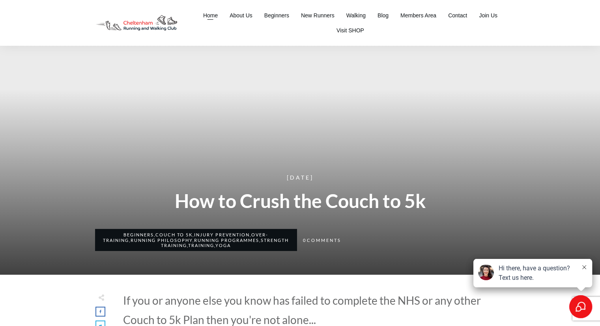
click at [213, 15] on span "Home" at bounding box center [210, 15] width 15 height 11
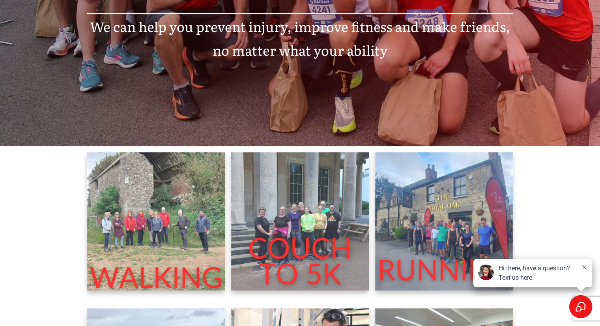
scroll to position [276, 0]
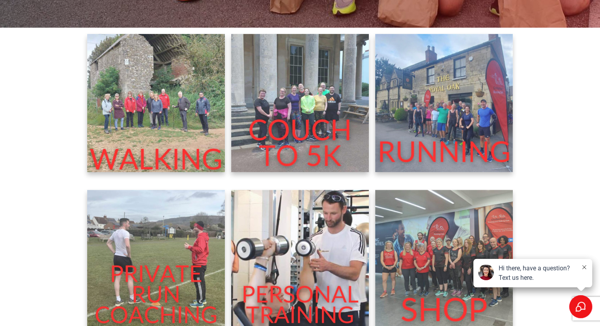
click at [291, 136] on img at bounding box center [300, 103] width 138 height 138
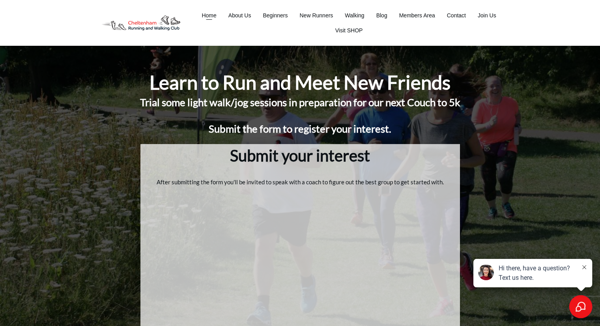
click at [207, 15] on span "Home" at bounding box center [209, 15] width 15 height 11
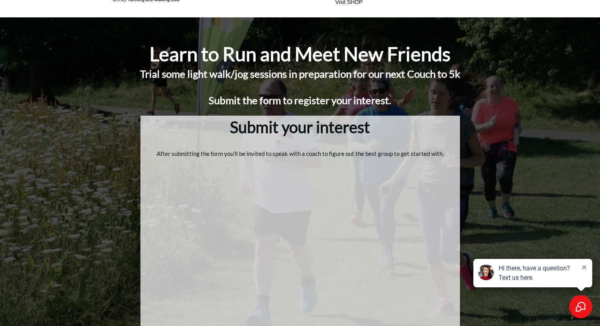
scroll to position [147, 0]
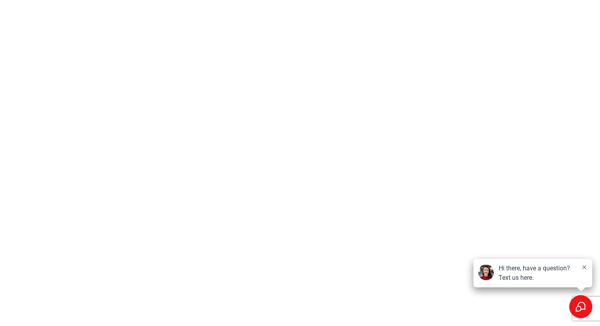
scroll to position [79, 0]
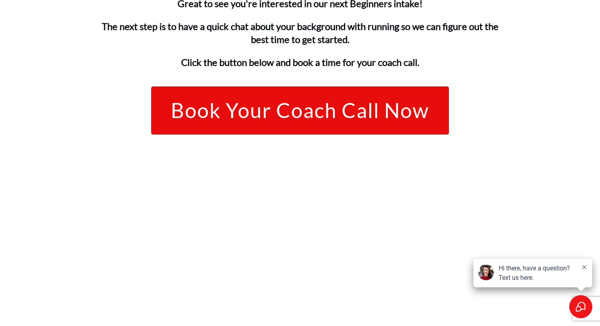
click at [294, 114] on span "Book Your Coach Call Now" at bounding box center [300, 110] width 259 height 23
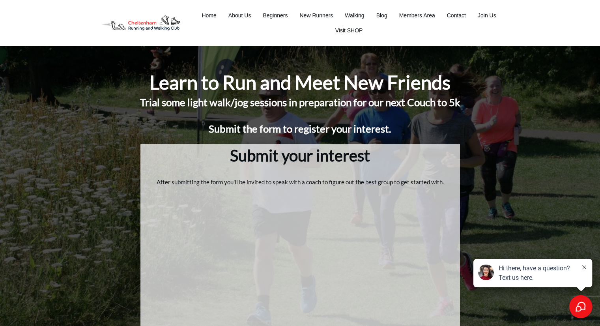
click at [28, 139] on div at bounding box center [300, 279] width 600 height 466
